Goal: Information Seeking & Learning: Learn about a topic

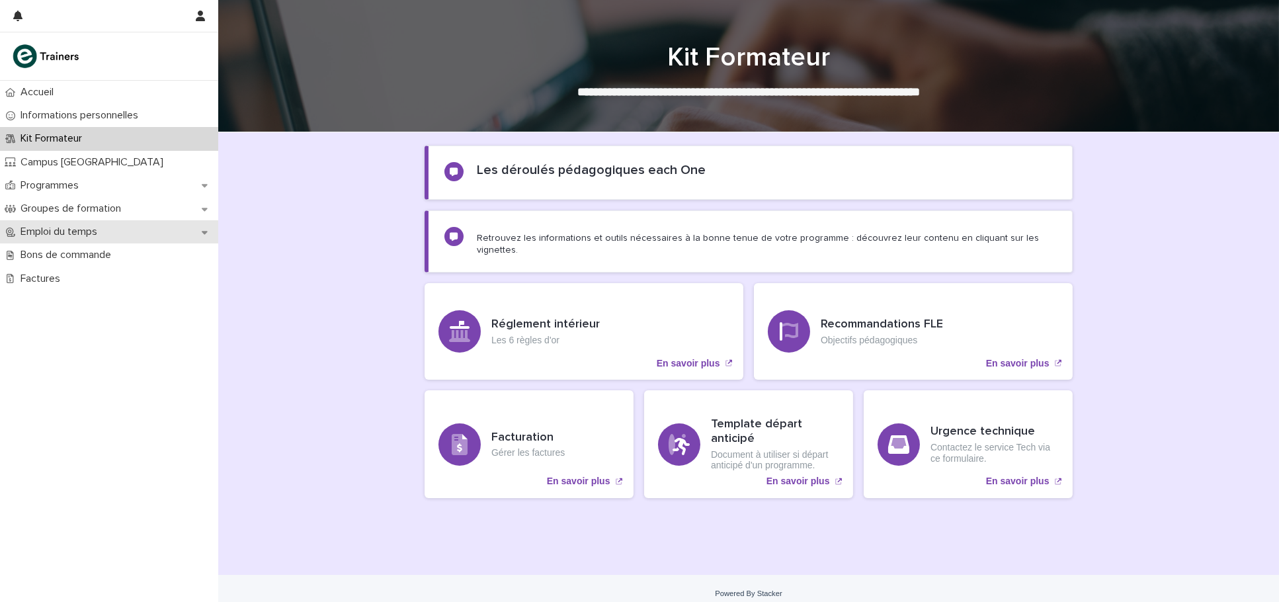
click at [200, 233] on div "Emploi du temps" at bounding box center [109, 231] width 218 height 23
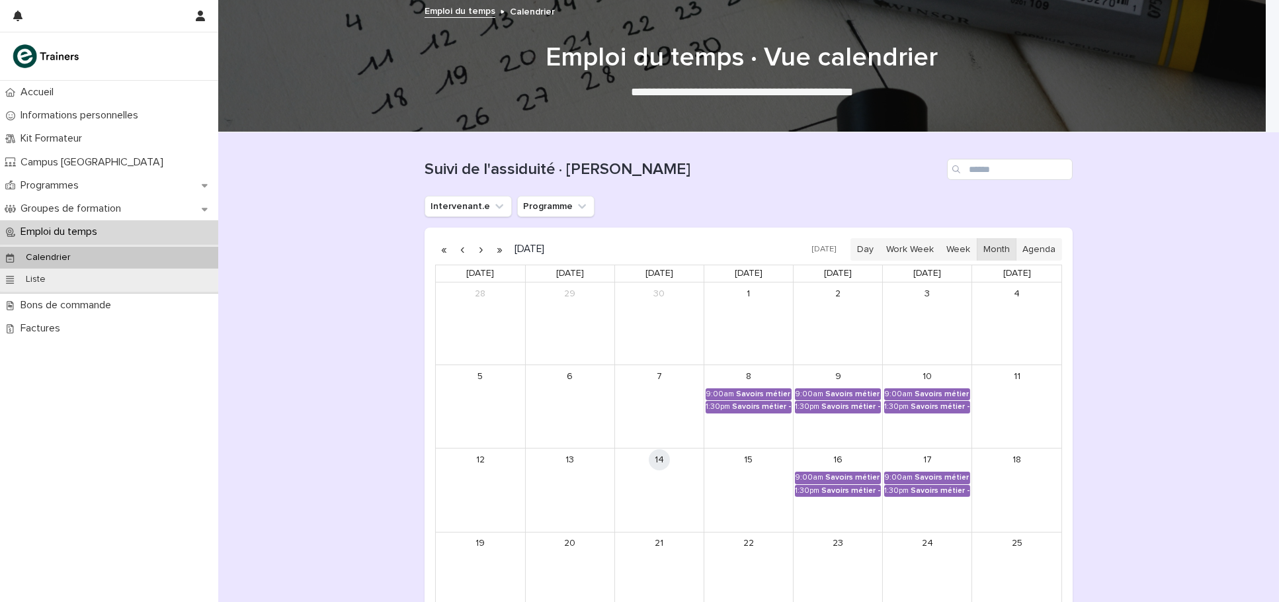
click at [472, 249] on button "button" at bounding box center [481, 249] width 19 height 21
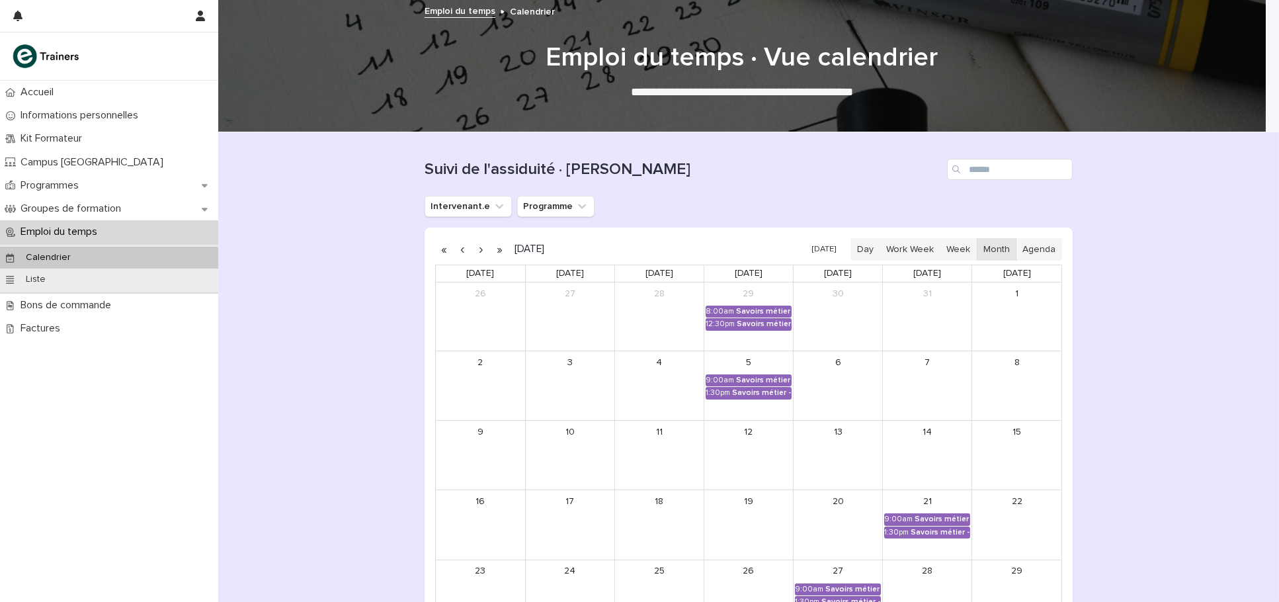
click at [456, 248] on button "button" at bounding box center [463, 249] width 19 height 21
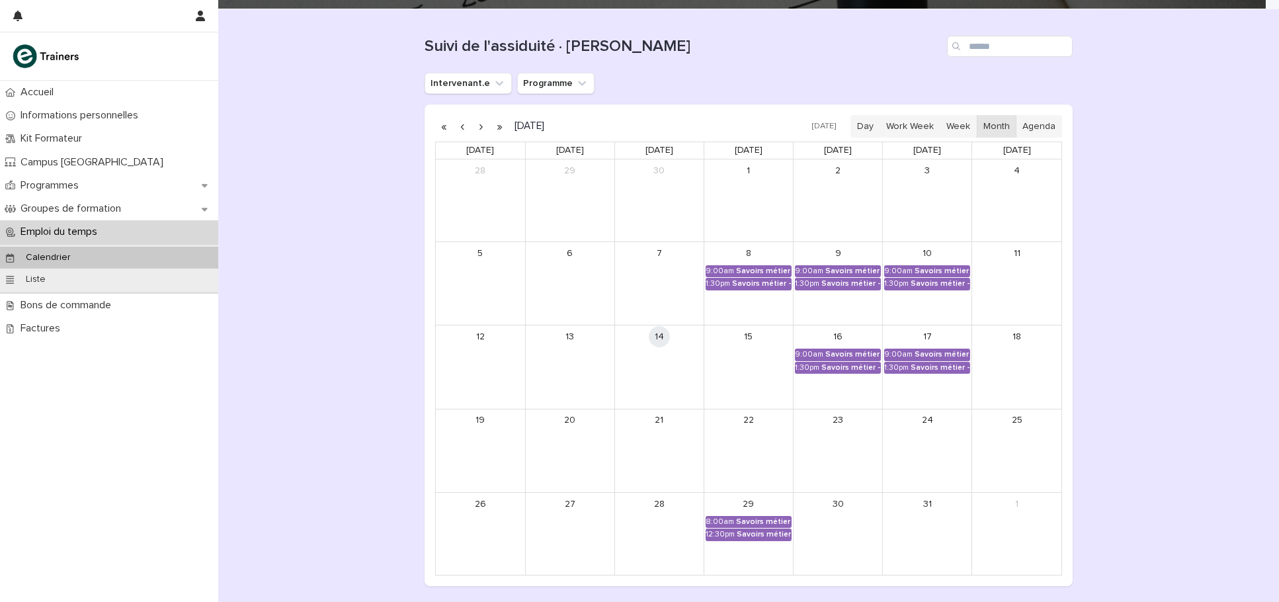
scroll to position [210, 0]
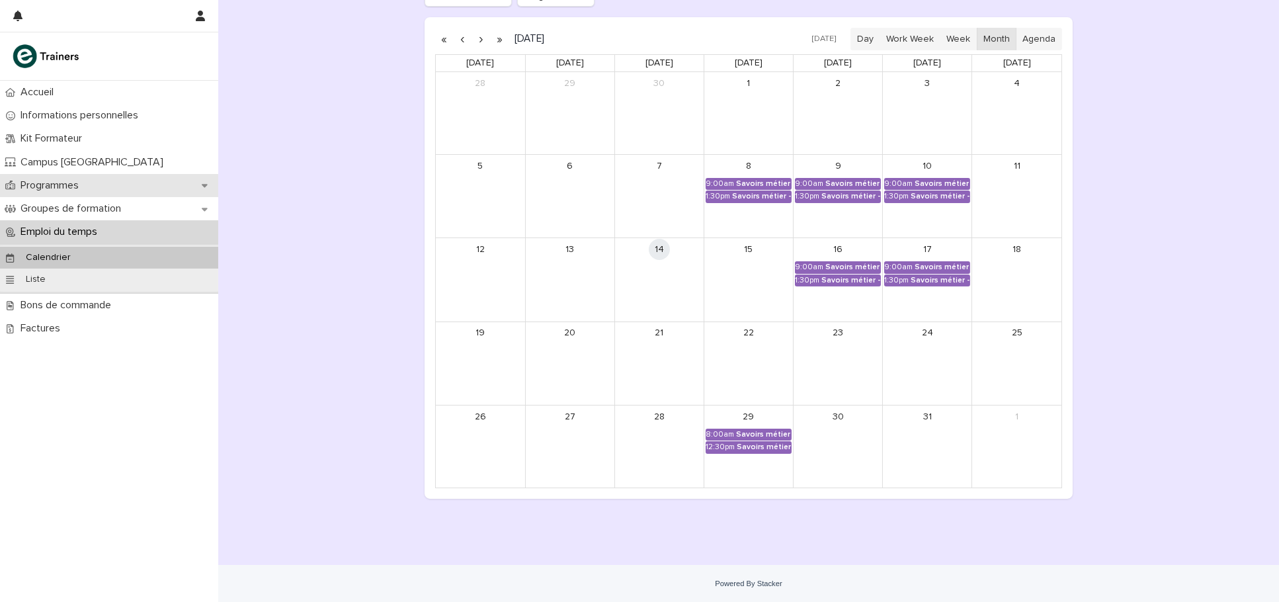
click at [203, 182] on icon at bounding box center [205, 185] width 6 height 9
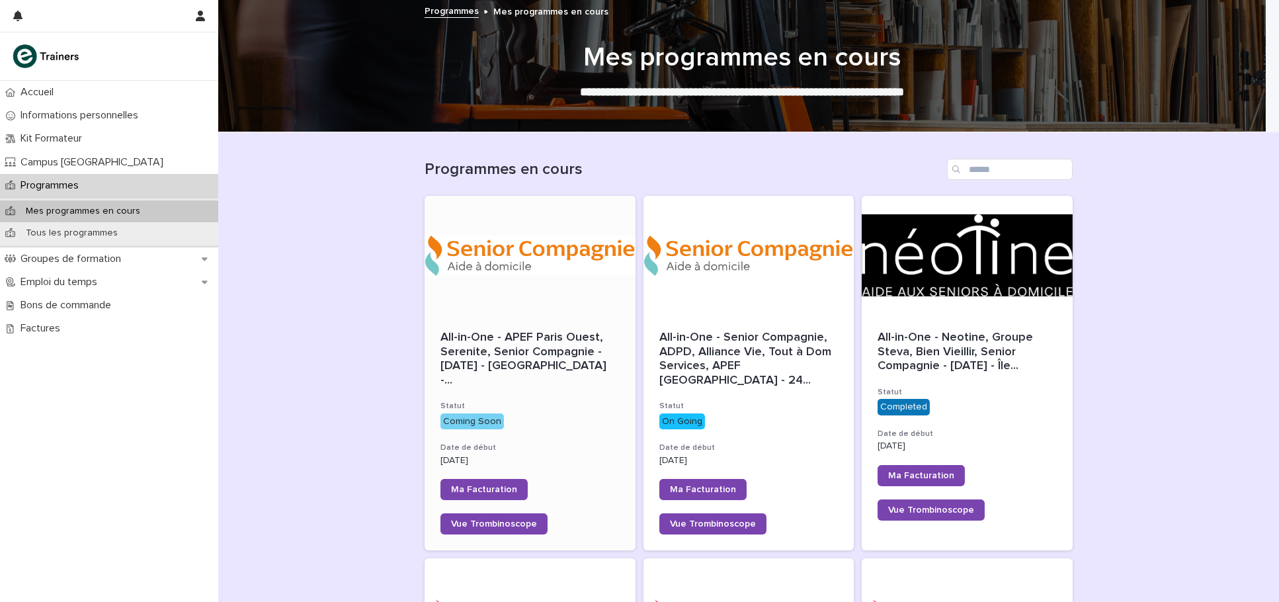
click at [542, 417] on div "All-in-One - APEF Paris Ouest, Serenite, Senior Compagnie - [DATE] - [GEOGRAPHI…" at bounding box center [530, 432] width 211 height 235
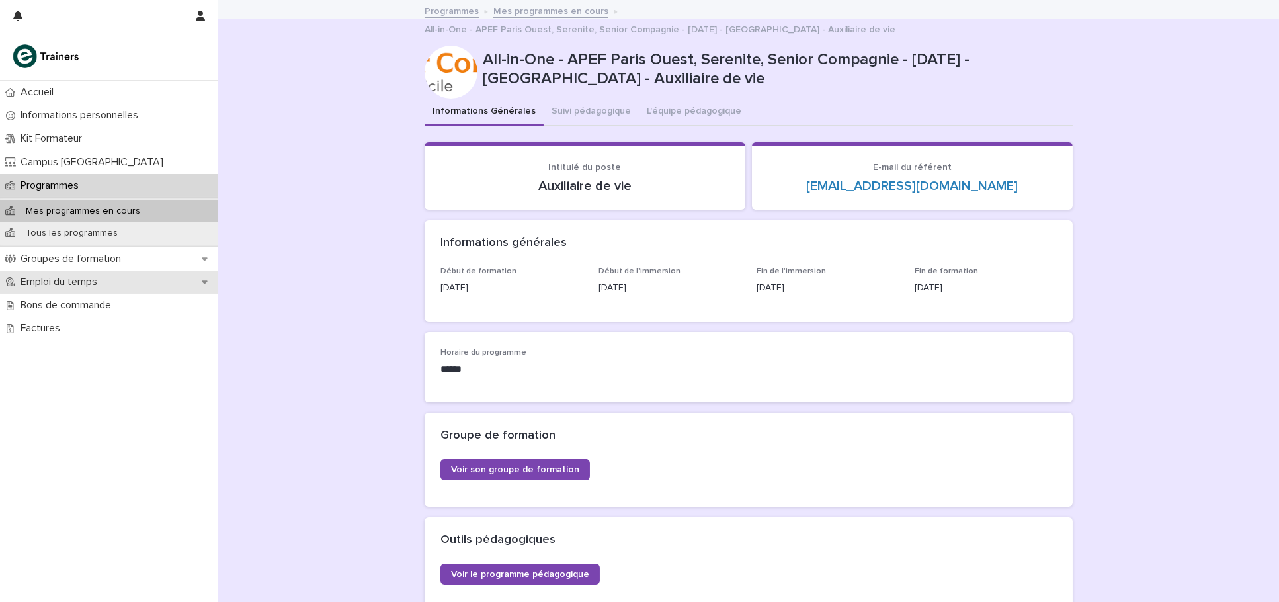
click at [215, 284] on div "Emploi du temps" at bounding box center [109, 282] width 218 height 23
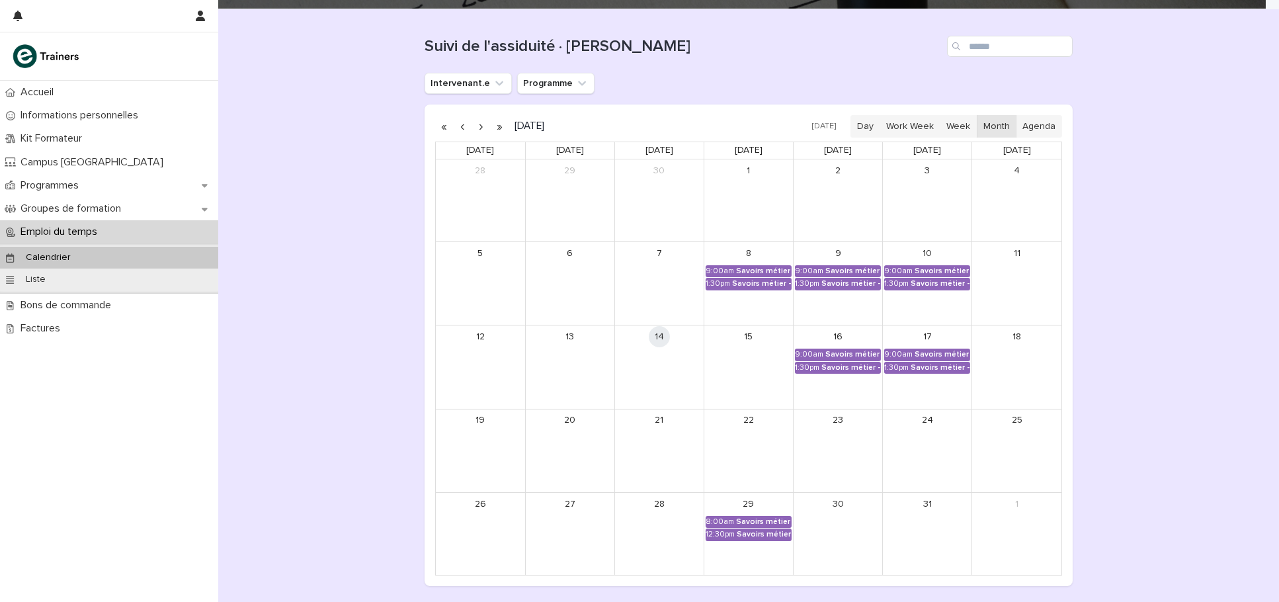
scroll to position [210, 0]
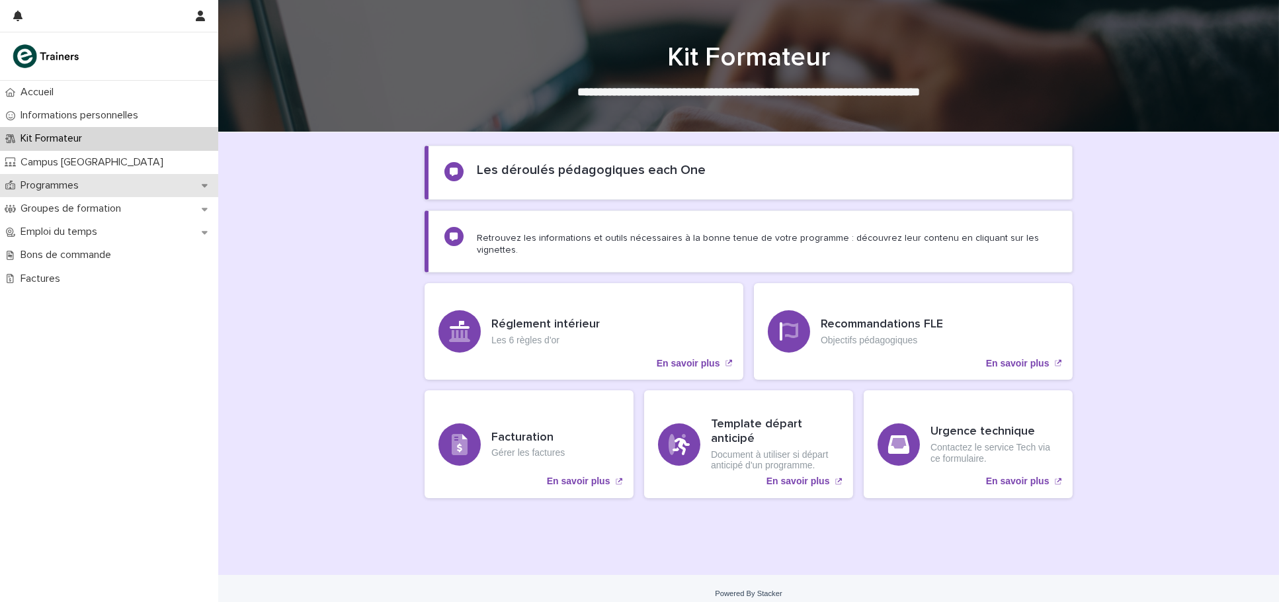
click at [202, 187] on icon at bounding box center [205, 185] width 6 height 9
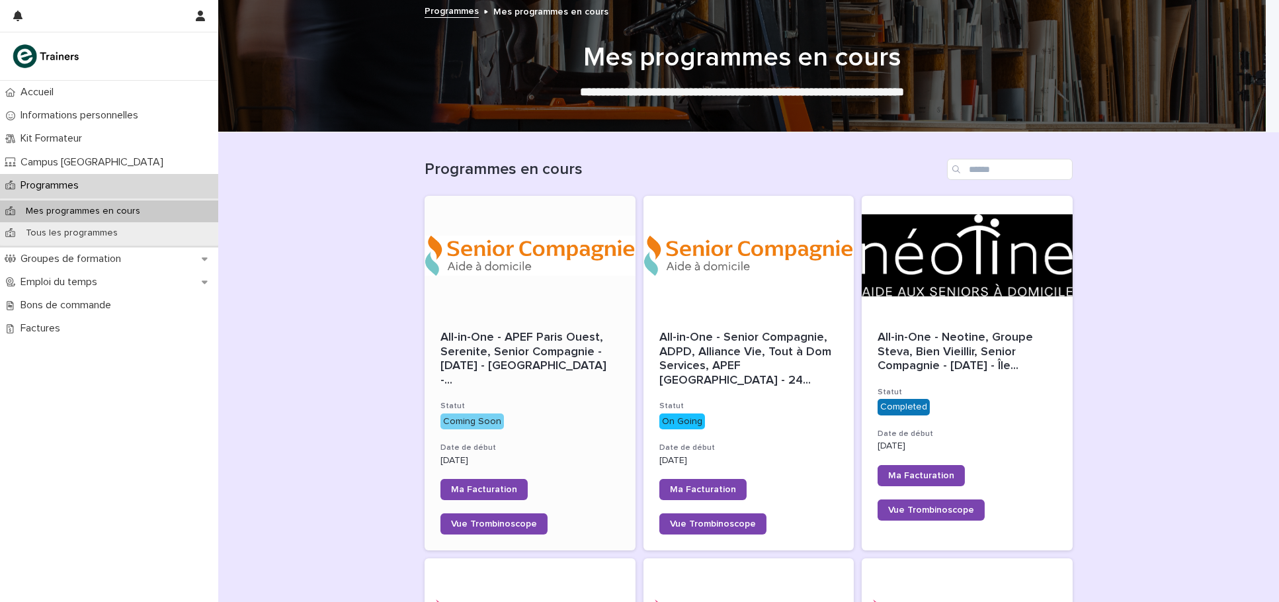
click at [476, 401] on h3 "Statut" at bounding box center [530, 406] width 179 height 11
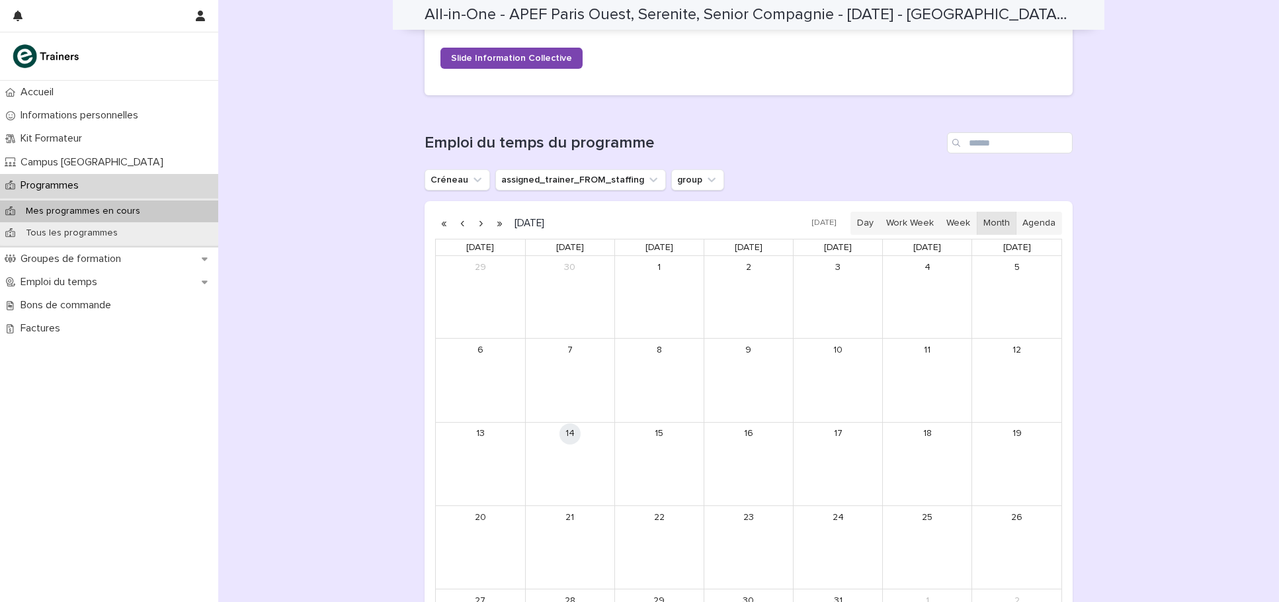
scroll to position [688, 0]
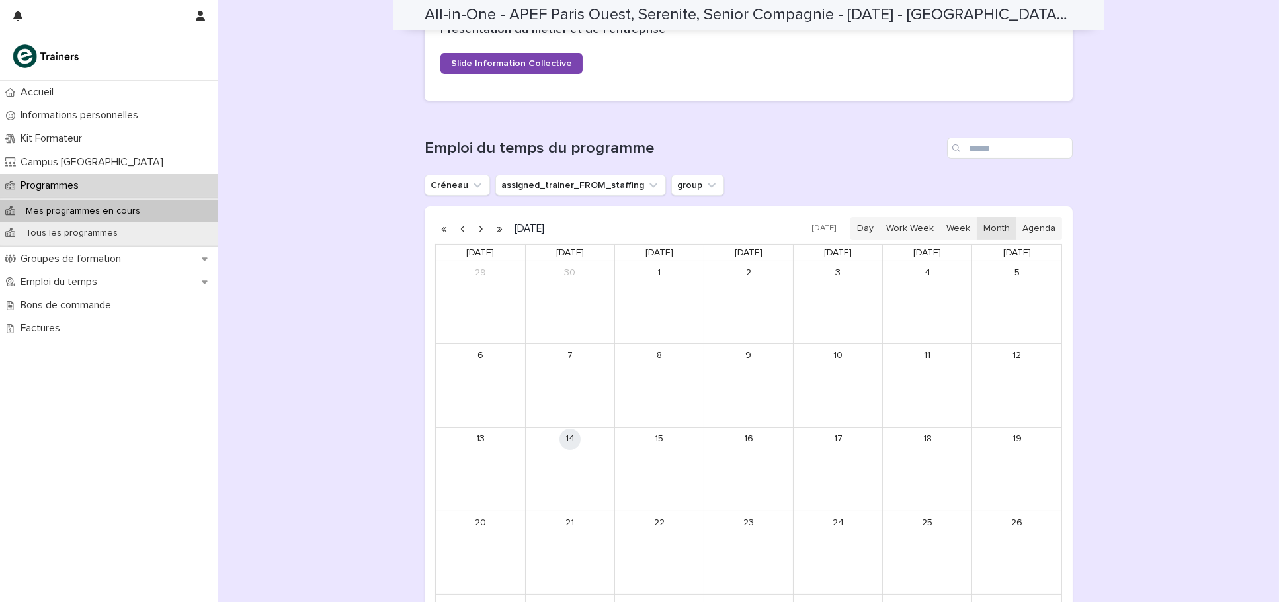
click at [479, 225] on button "button" at bounding box center [481, 228] width 19 height 21
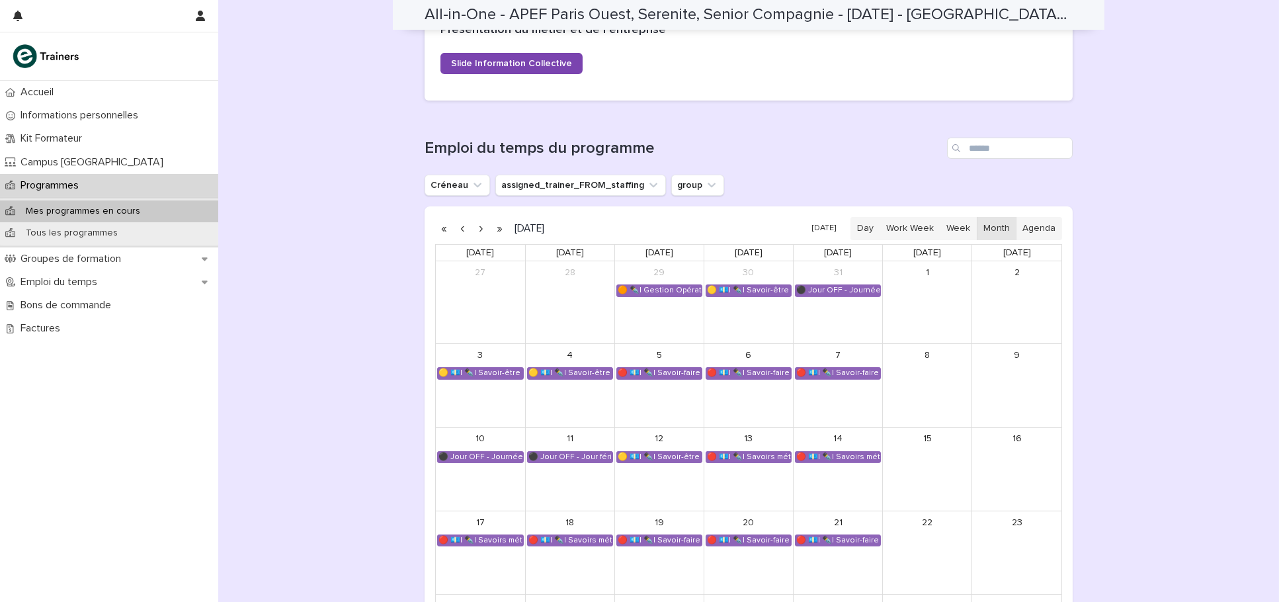
scroll to position [776, 0]
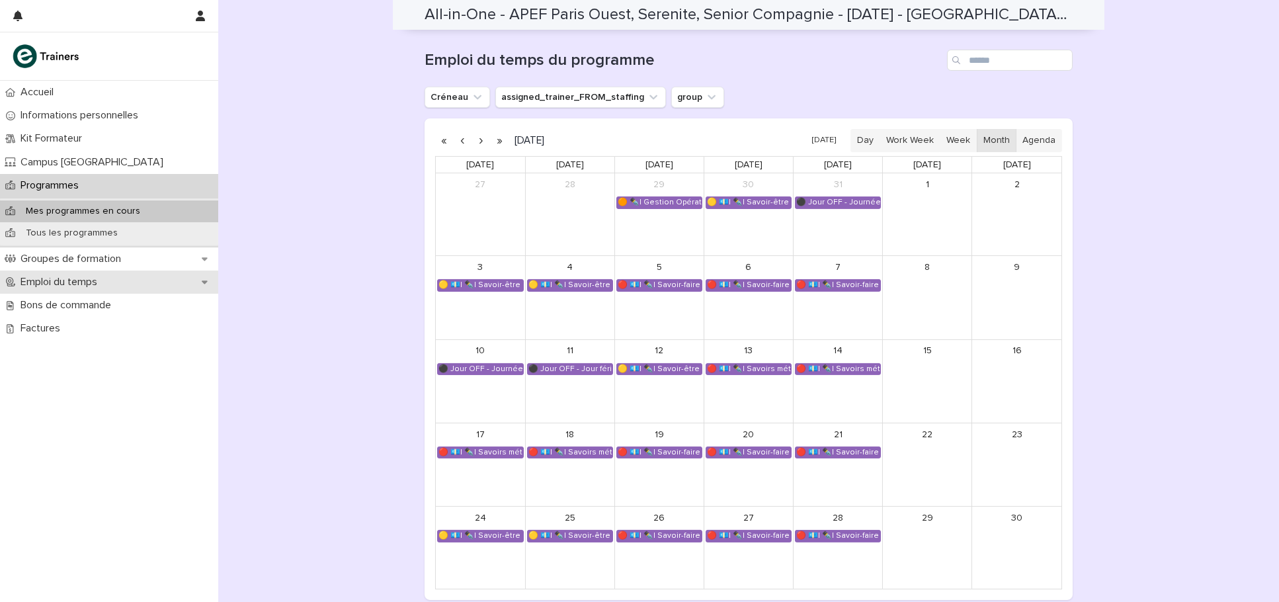
click at [198, 283] on div "Emploi du temps" at bounding box center [109, 282] width 218 height 23
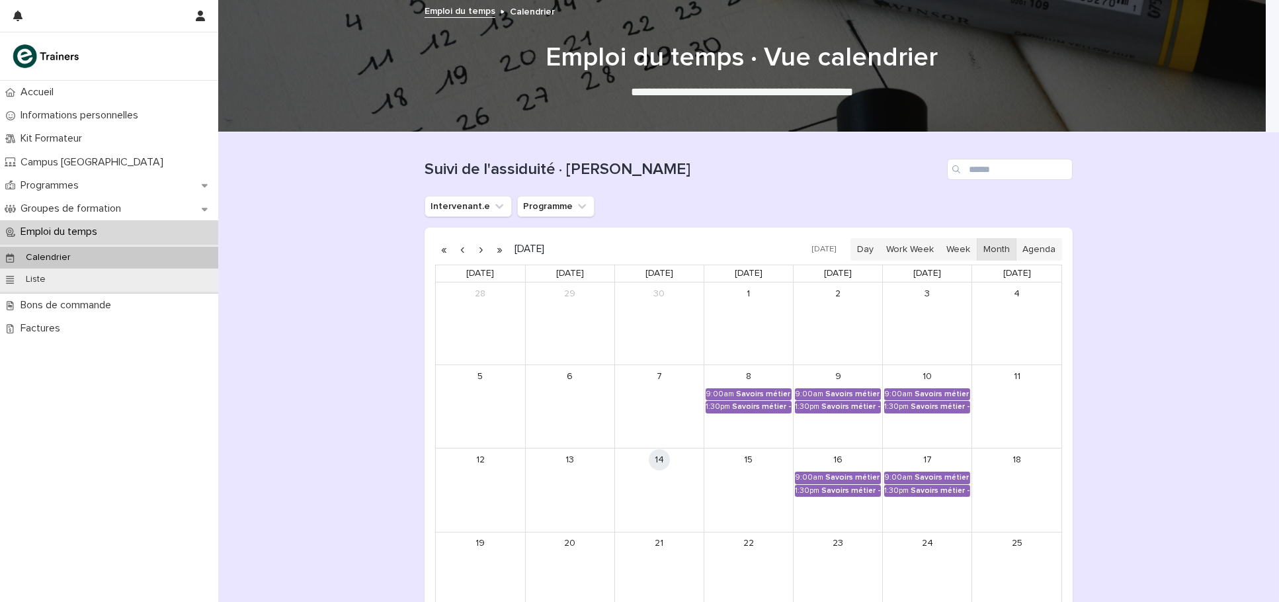
click at [478, 250] on button "button" at bounding box center [481, 249] width 19 height 21
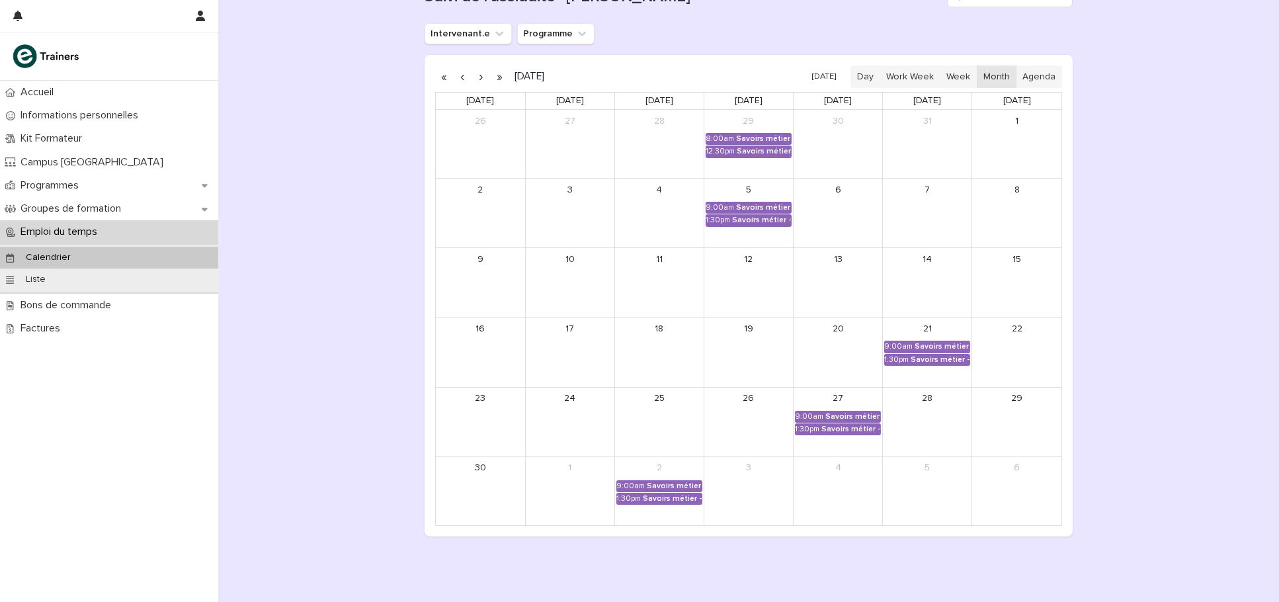
scroll to position [176, 0]
